Goal: Transaction & Acquisition: Purchase product/service

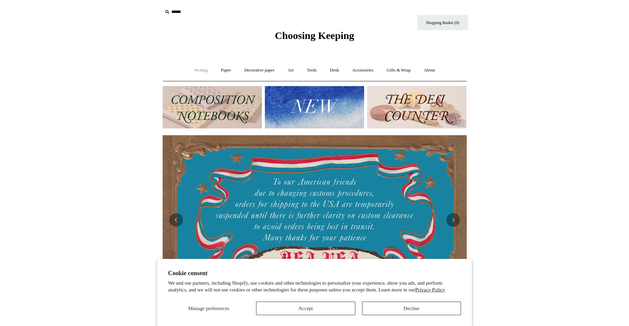
click at [194, 72] on link "Writing +" at bounding box center [201, 70] width 26 height 18
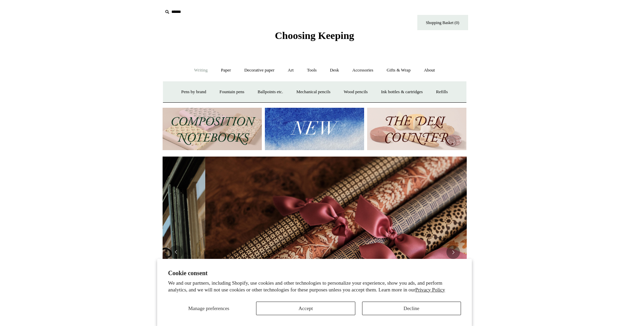
scroll to position [0, 608]
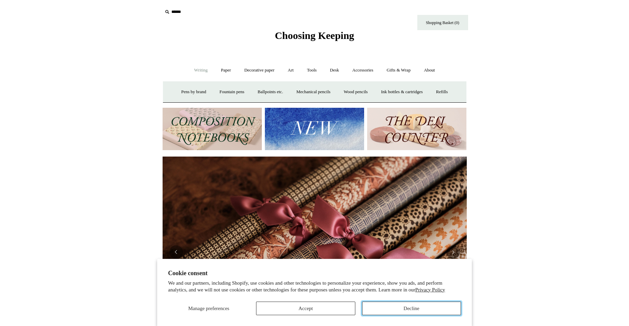
click at [412, 314] on button "Decline" at bounding box center [411, 309] width 99 height 14
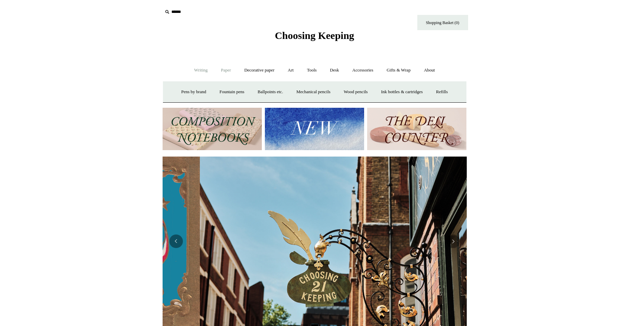
scroll to position [0, 304]
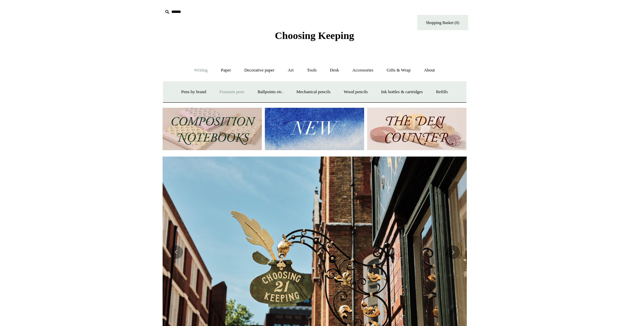
click at [214, 91] on link "Fountain pens +" at bounding box center [231, 92] width 37 height 18
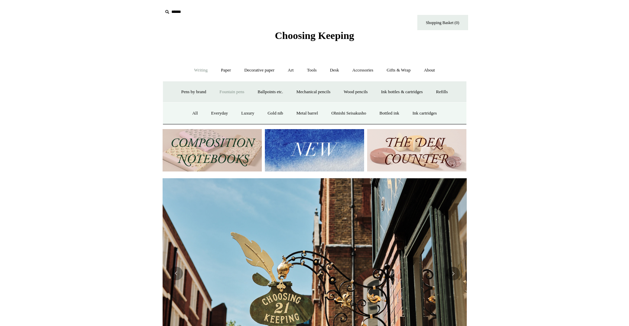
click at [327, 40] on span "Choosing Keeping" at bounding box center [314, 35] width 79 height 11
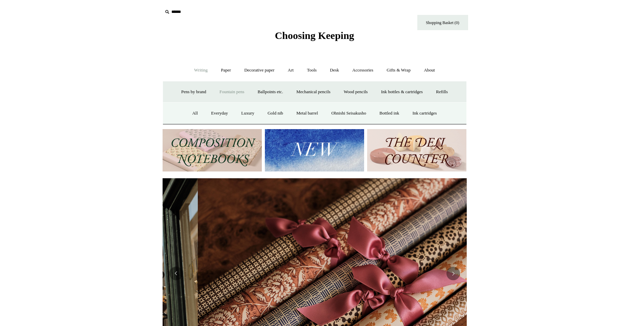
scroll to position [0, 608]
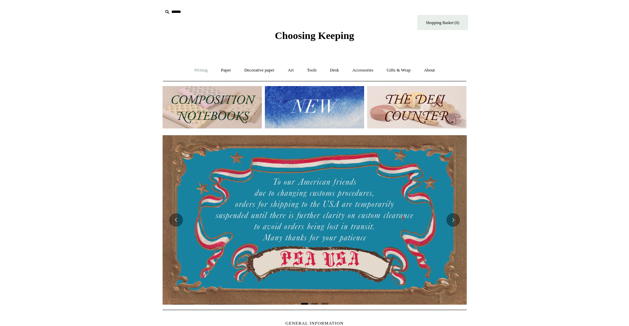
click at [197, 72] on link "Writing +" at bounding box center [201, 70] width 26 height 18
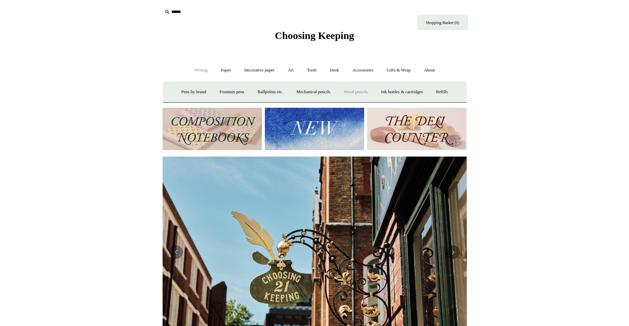
scroll to position [0, 304]
click at [220, 71] on link "Paper +" at bounding box center [226, 70] width 22 height 18
click at [222, 92] on link "Notebooks +" at bounding box center [219, 92] width 31 height 18
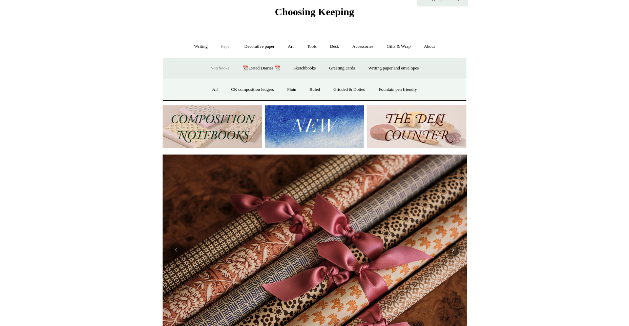
scroll to position [0, 0]
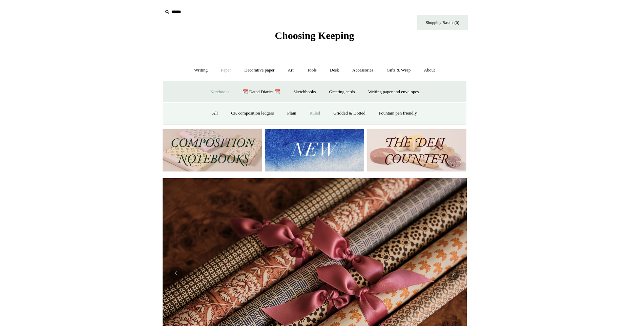
click at [314, 110] on link "Ruled" at bounding box center [315, 113] width 23 height 18
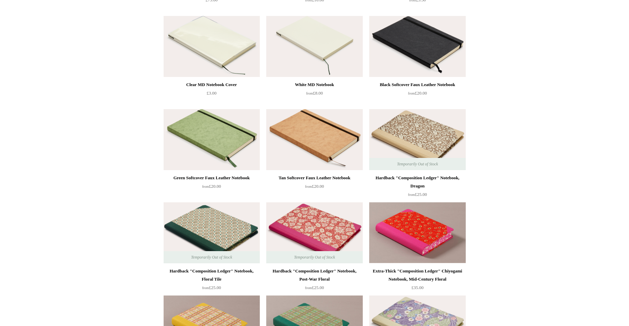
scroll to position [474, 0]
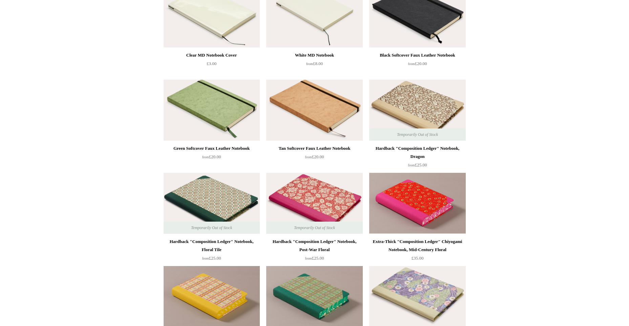
click at [317, 199] on img at bounding box center [314, 203] width 96 height 61
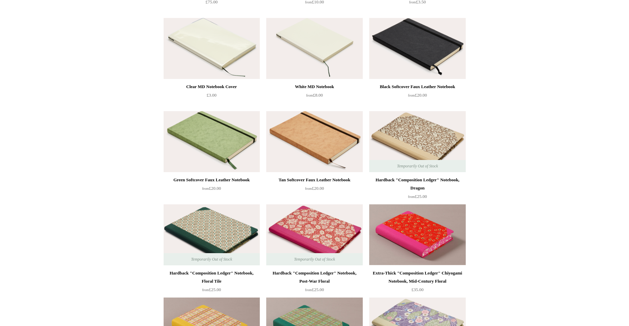
scroll to position [422, 0]
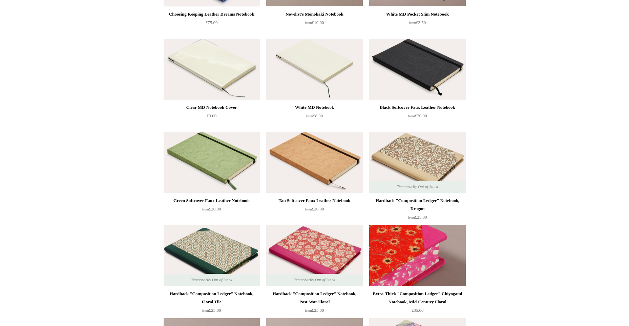
click at [416, 261] on img at bounding box center [417, 255] width 96 height 61
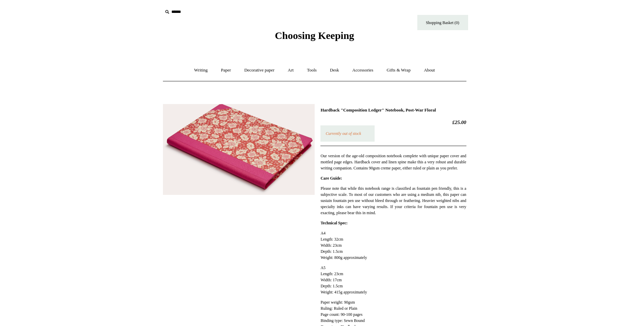
click at [267, 145] on img at bounding box center [239, 149] width 152 height 91
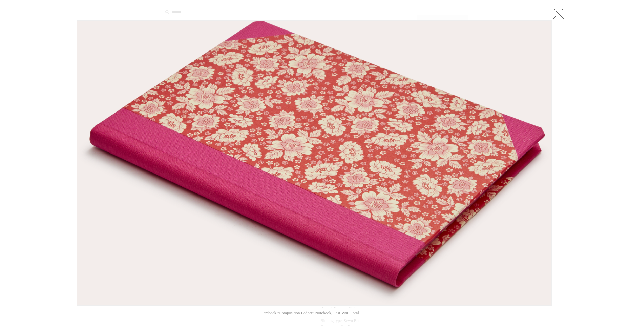
click at [558, 16] on link at bounding box center [559, 14] width 14 height 14
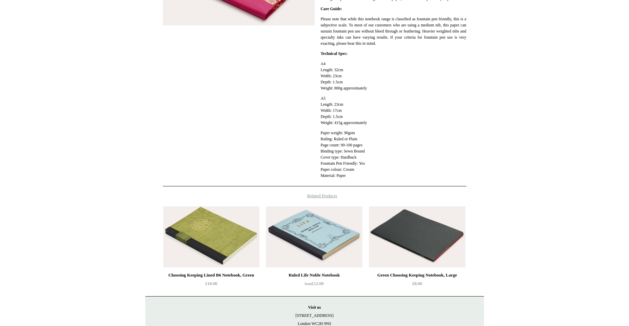
scroll to position [252, 0]
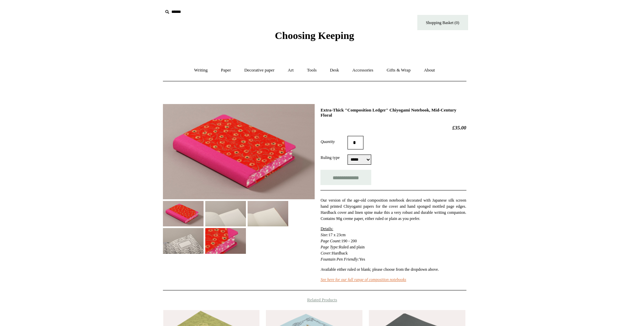
select select "*****"
click at [233, 211] on img at bounding box center [225, 213] width 41 height 25
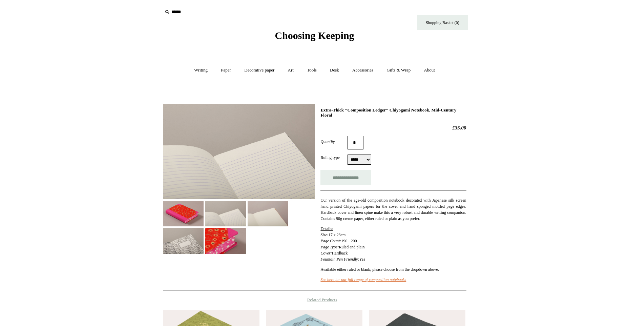
click at [269, 217] on img at bounding box center [268, 213] width 41 height 25
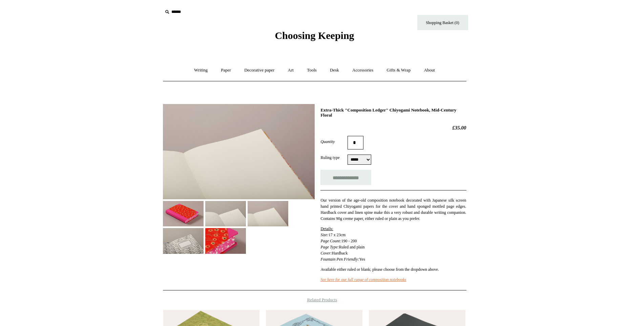
click at [227, 245] on img at bounding box center [225, 240] width 41 height 25
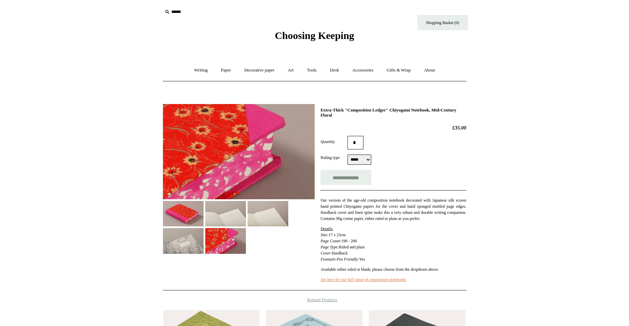
click at [184, 244] on img at bounding box center [183, 240] width 41 height 25
